Goal: Navigation & Orientation: Go to known website

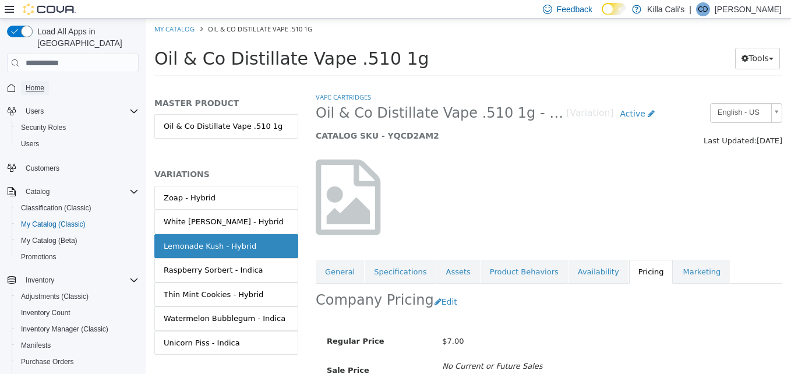
click at [34, 83] on span "Home" at bounding box center [35, 87] width 19 height 9
